Goal: Use online tool/utility: Utilize a website feature to perform a specific function

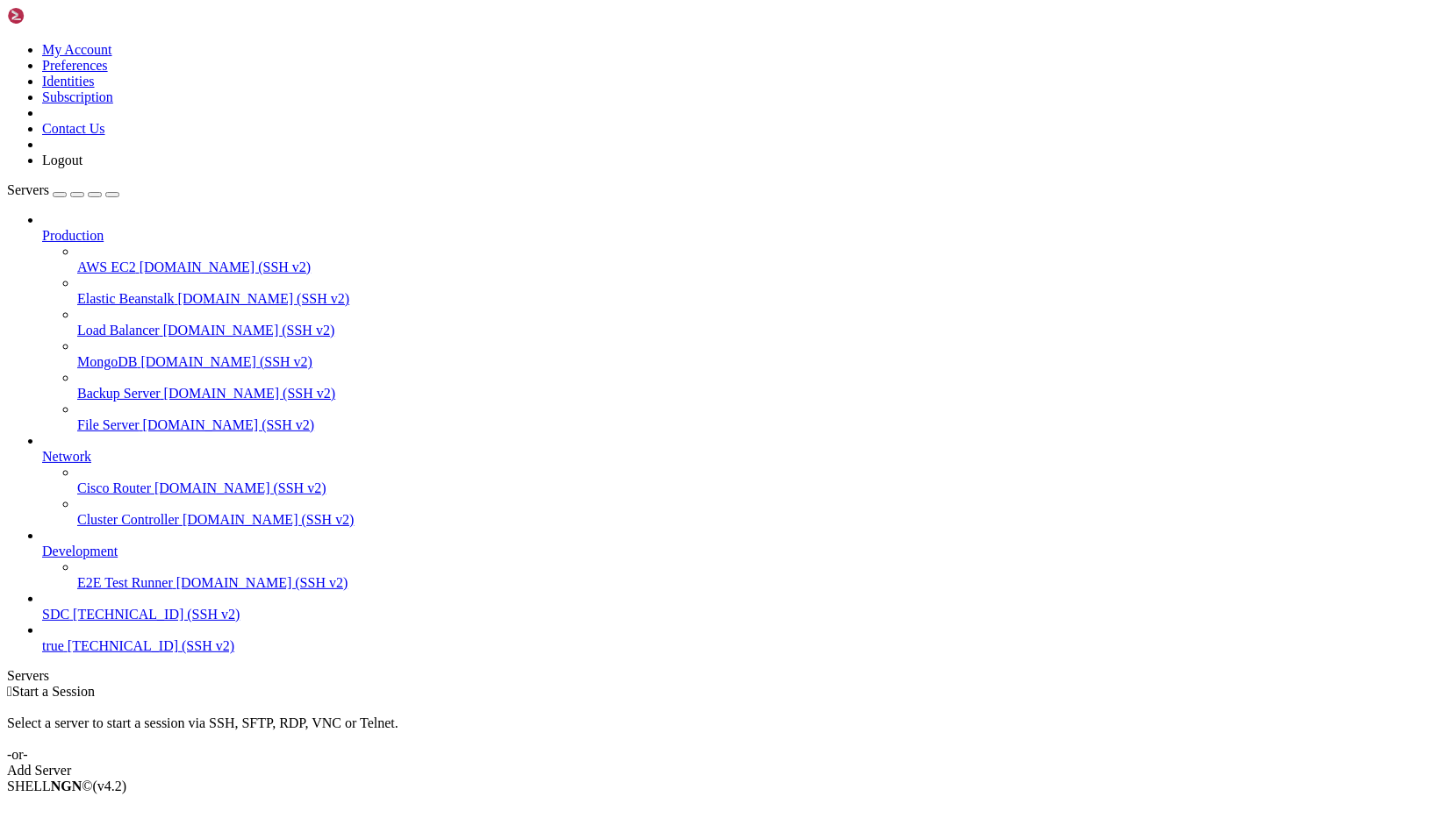
click at [70, 622] on span "SDC" at bounding box center [55, 614] width 27 height 15
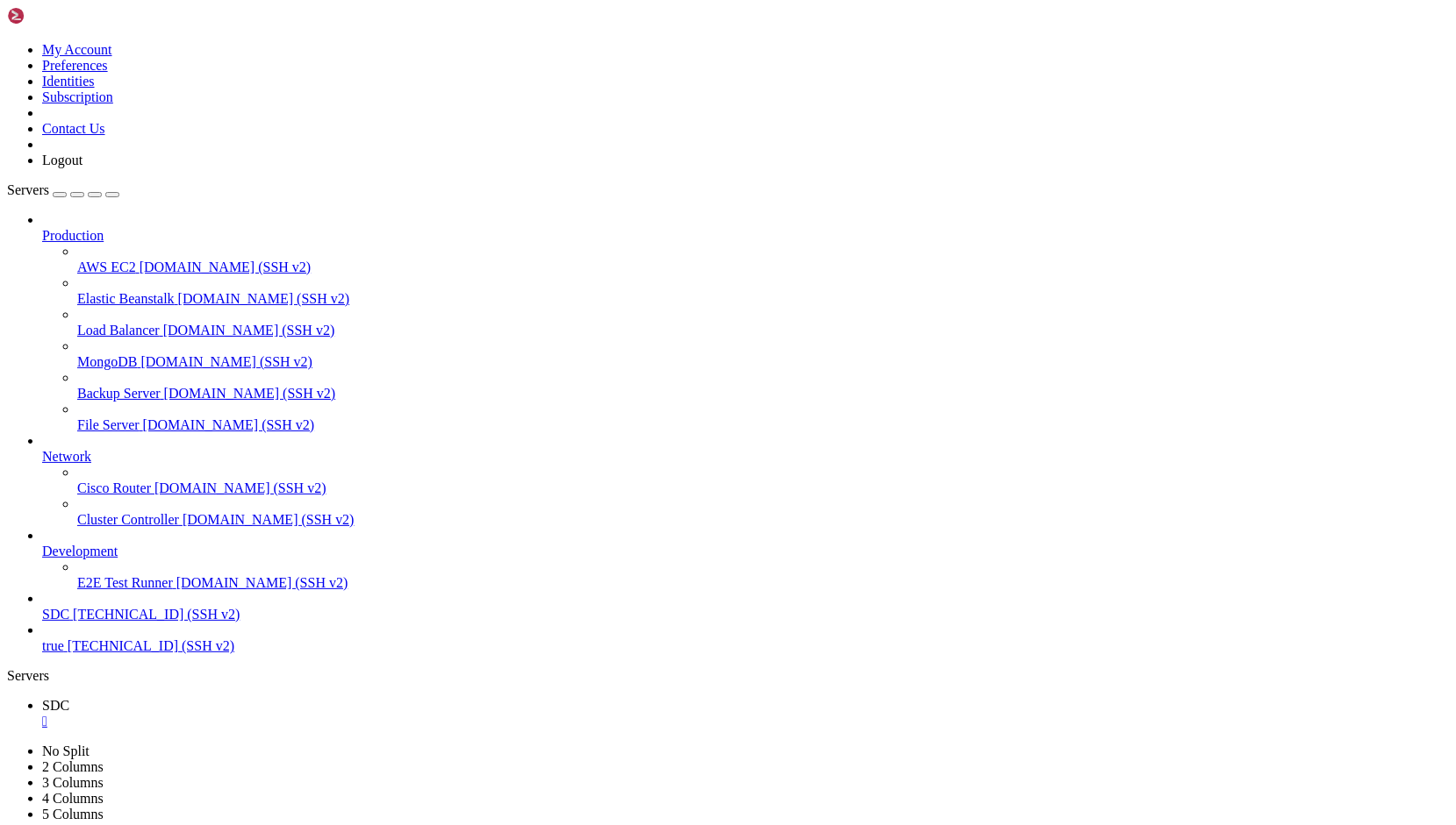
drag, startPoint x: 352, startPoint y: 1451, endPoint x: 414, endPoint y: 1564, distance: 128.9
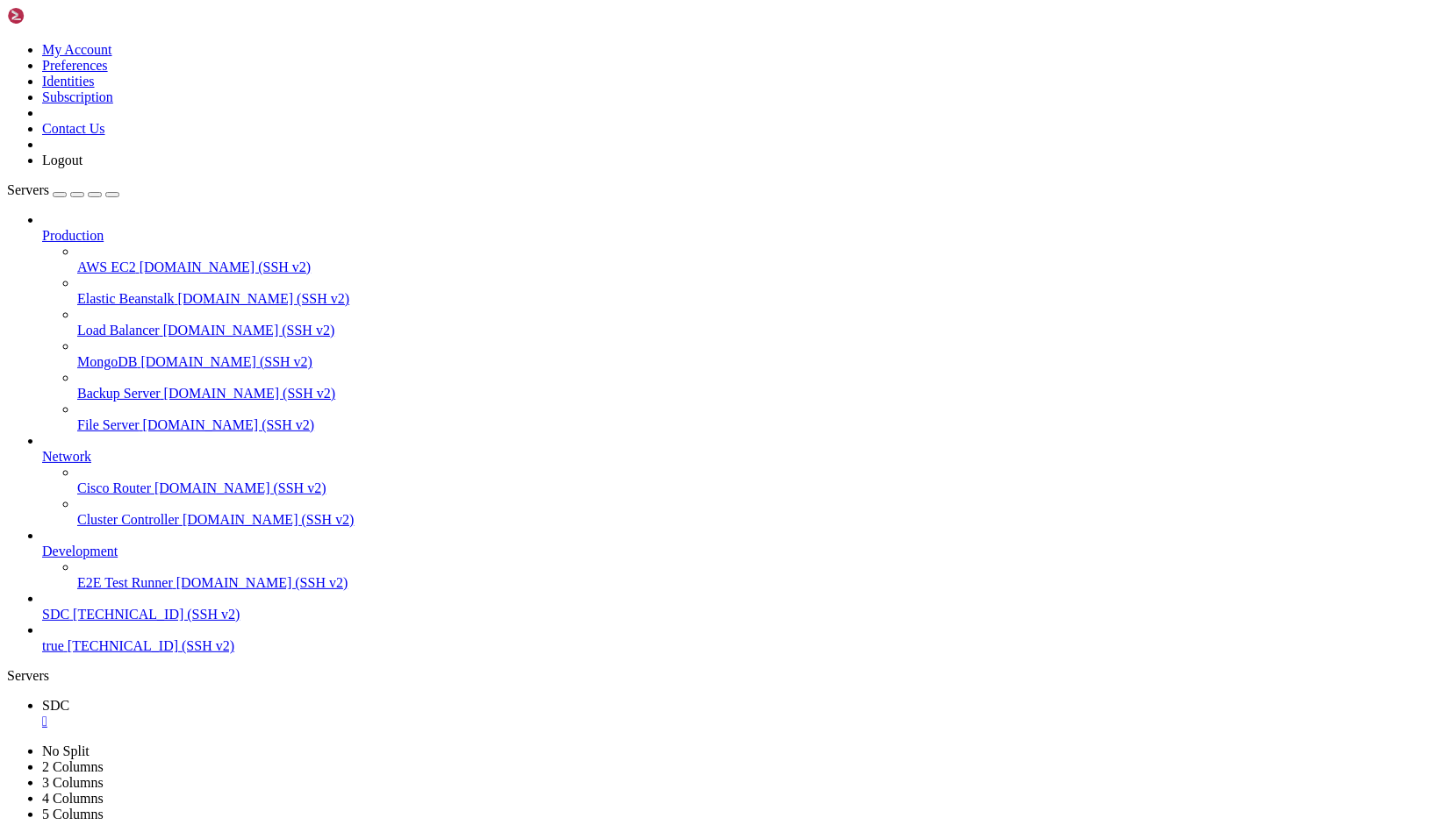
scroll to position [5874, 0]
drag, startPoint x: 288, startPoint y: 1529, endPoint x: 255, endPoint y: 1556, distance: 42.6
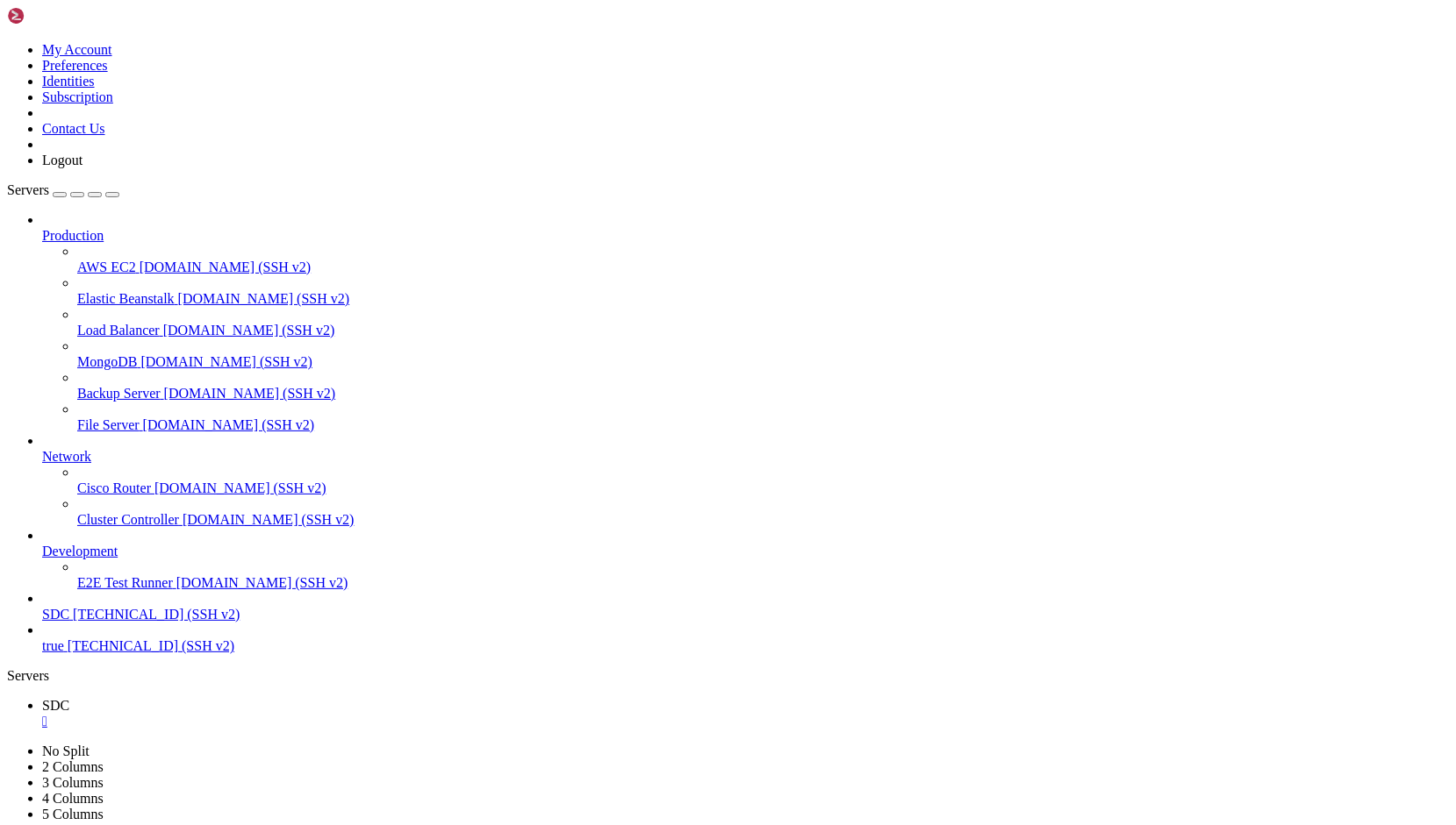
scroll to position [149, 0]
